Goal: Book appointment/travel/reservation

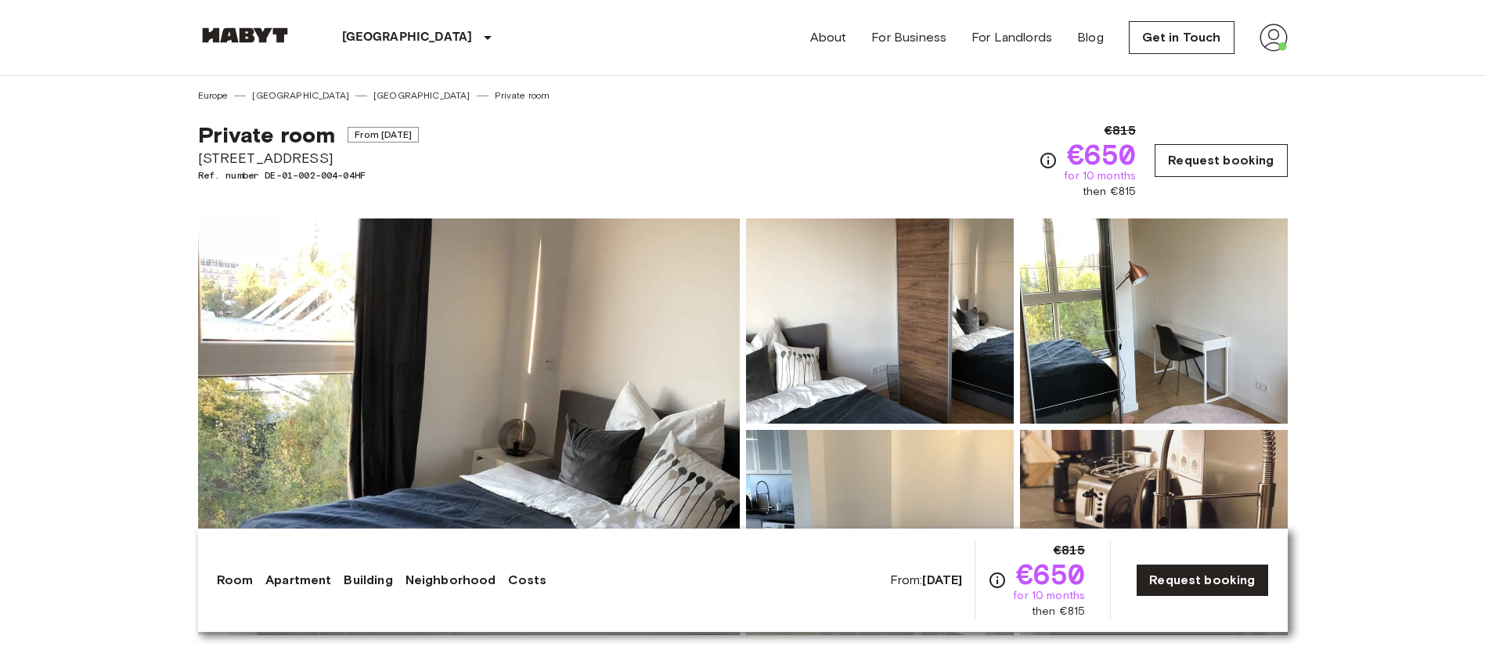
click at [1199, 162] on link "Request booking" at bounding box center [1220, 160] width 132 height 33
